Goal: Communication & Community: Answer question/provide support

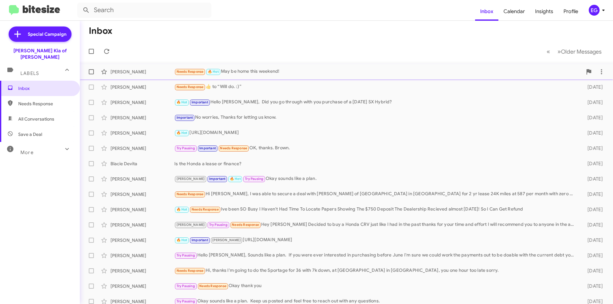
click at [272, 65] on span "[PERSON_NAME] Needs Response 🔥 Hot May be home this weekend! a day ago" at bounding box center [346, 71] width 533 height 15
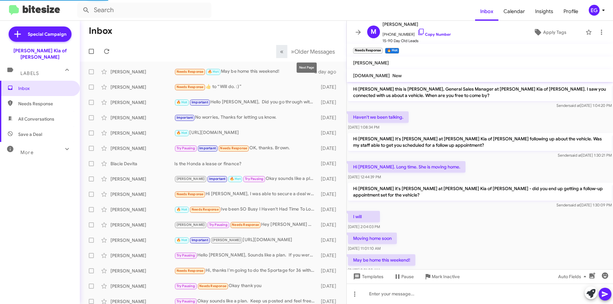
scroll to position [18, 0]
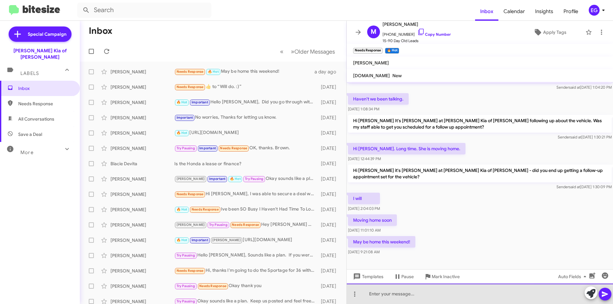
click at [412, 295] on div at bounding box center [480, 294] width 266 height 20
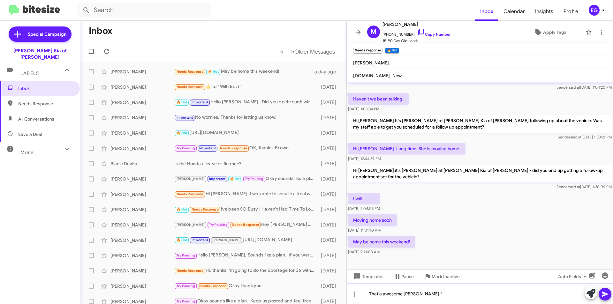
click at [412, 295] on div "That'a awesome [PERSON_NAME]!!" at bounding box center [480, 294] width 266 height 20
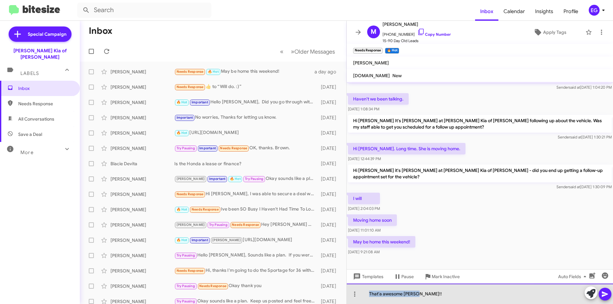
click at [412, 295] on div "That'a awesome [PERSON_NAME]!!" at bounding box center [480, 294] width 266 height 20
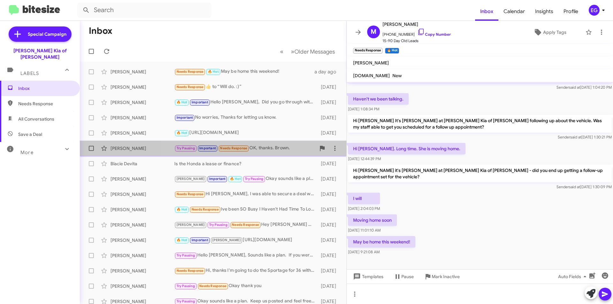
click at [256, 148] on div "Try Pausing Important Needs Response OK, thanks. Brown." at bounding box center [244, 148] width 141 height 7
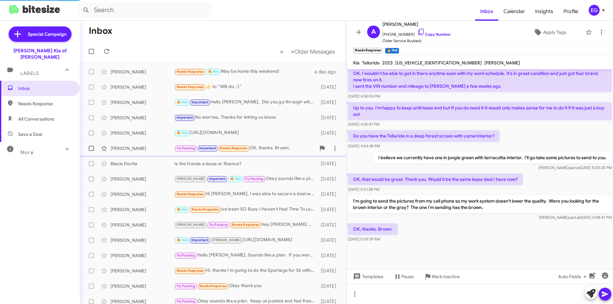
scroll to position [256, 0]
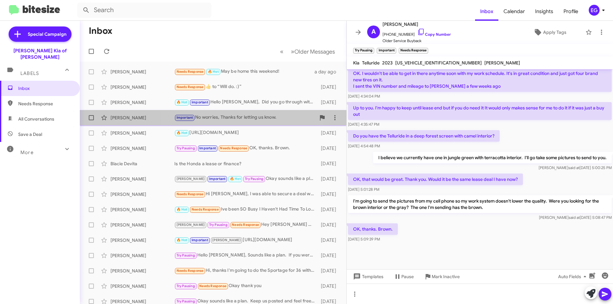
click at [249, 121] on div "Important No worries, Thanks for letting us know." at bounding box center [244, 117] width 141 height 7
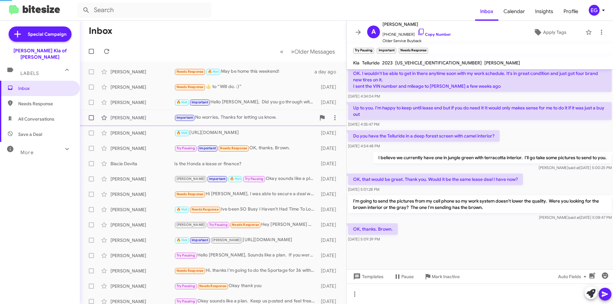
scroll to position [18, 0]
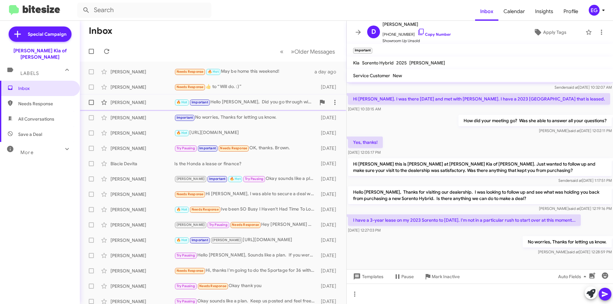
click at [246, 103] on div "🔥 Hot Important Hello [PERSON_NAME], Did you go through with you purchase of a …" at bounding box center [244, 102] width 141 height 7
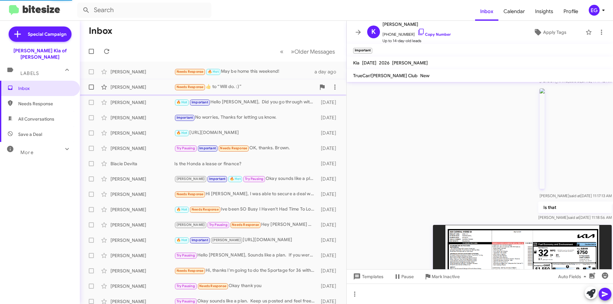
scroll to position [478, 0]
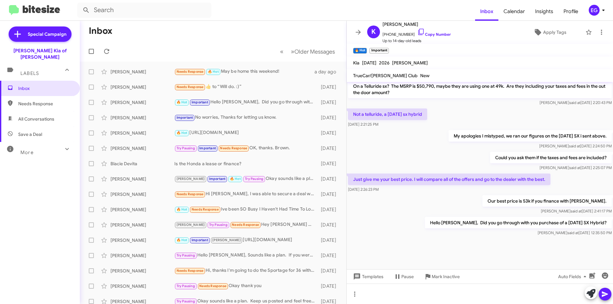
click at [36, 111] on span "All Conversations" at bounding box center [40, 118] width 80 height 15
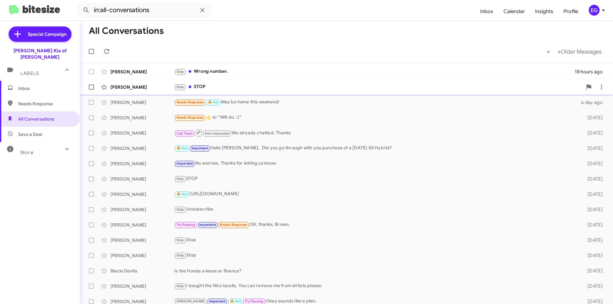
click at [228, 88] on div "Stop STOP" at bounding box center [378, 86] width 408 height 7
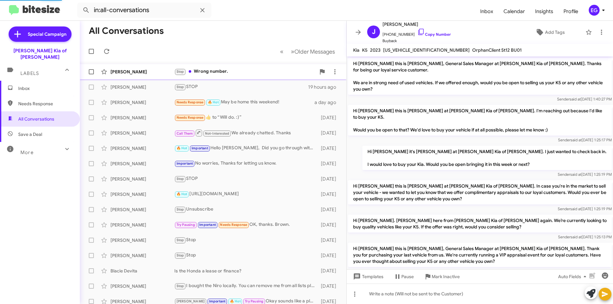
scroll to position [33, 0]
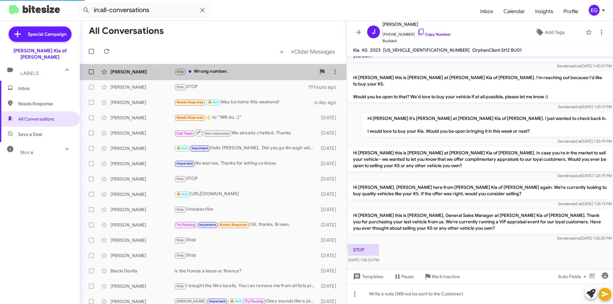
click at [233, 73] on div "Stop Wrong number." at bounding box center [244, 71] width 141 height 7
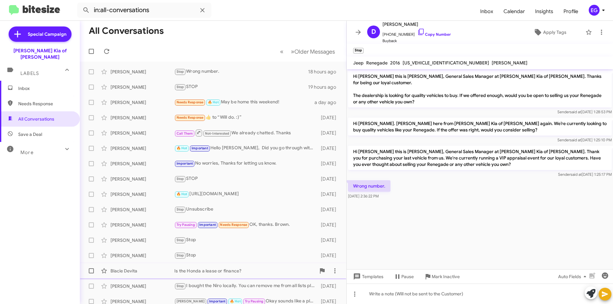
click at [252, 269] on div "Is the Honda a lease or finance?" at bounding box center [244, 271] width 141 height 6
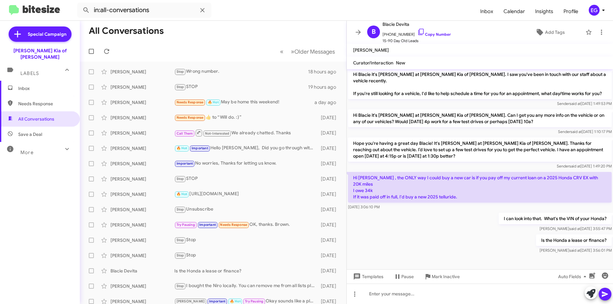
click at [42, 127] on span "Save a Deal" at bounding box center [40, 134] width 80 height 15
type input "in:not-interested"
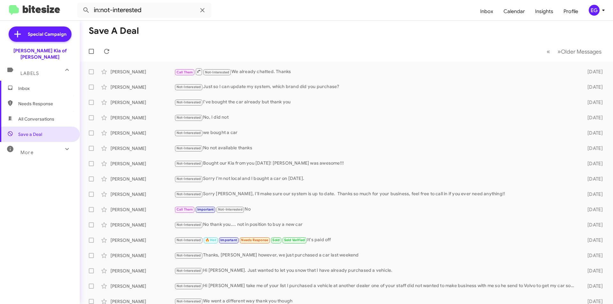
click at [33, 85] on span "Inbox" at bounding box center [45, 88] width 54 height 6
